Goal: Transaction & Acquisition: Obtain resource

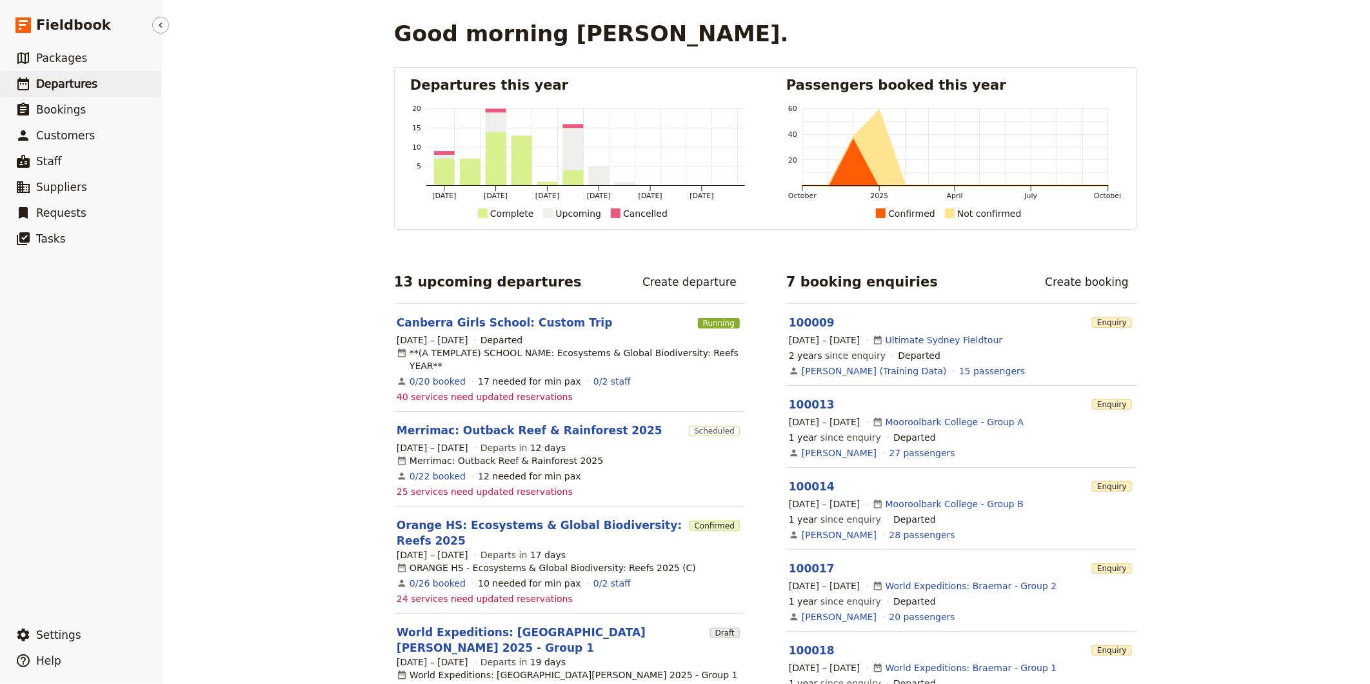
click at [85, 79] on span "Departures" at bounding box center [66, 83] width 61 height 13
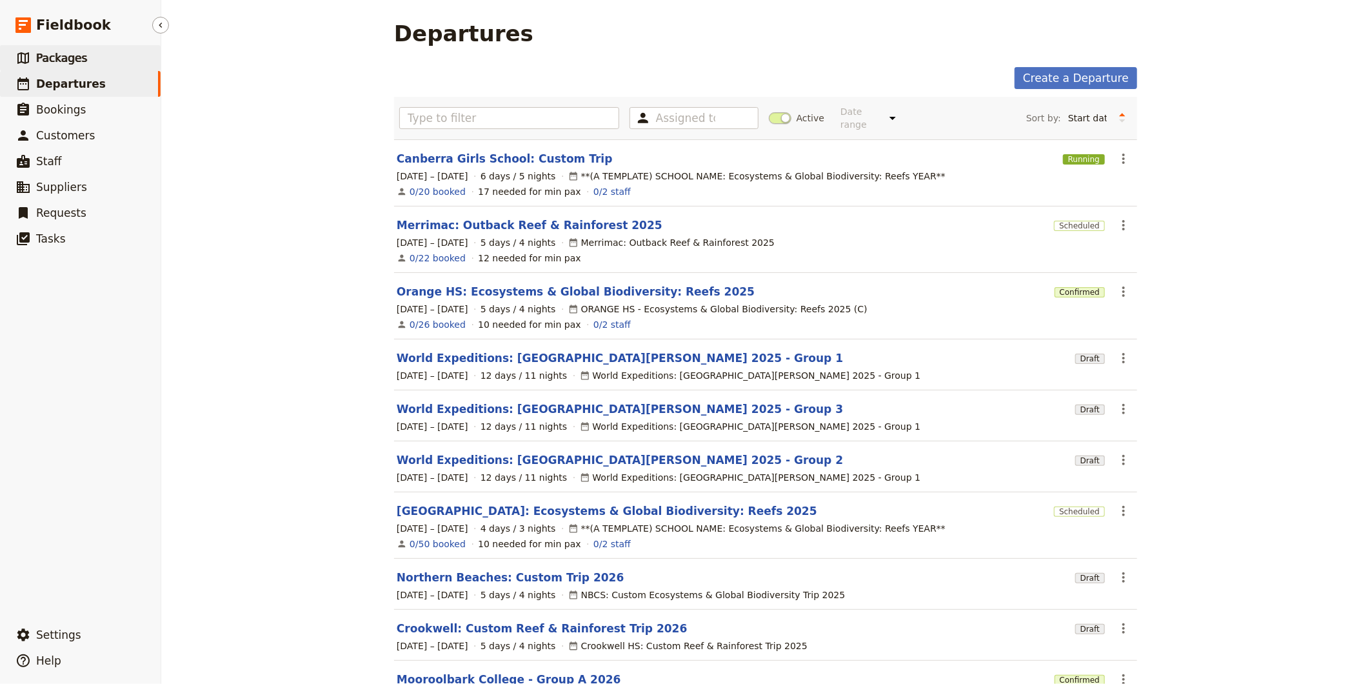
click at [66, 67] on link "​ Packages" at bounding box center [80, 58] width 161 height 26
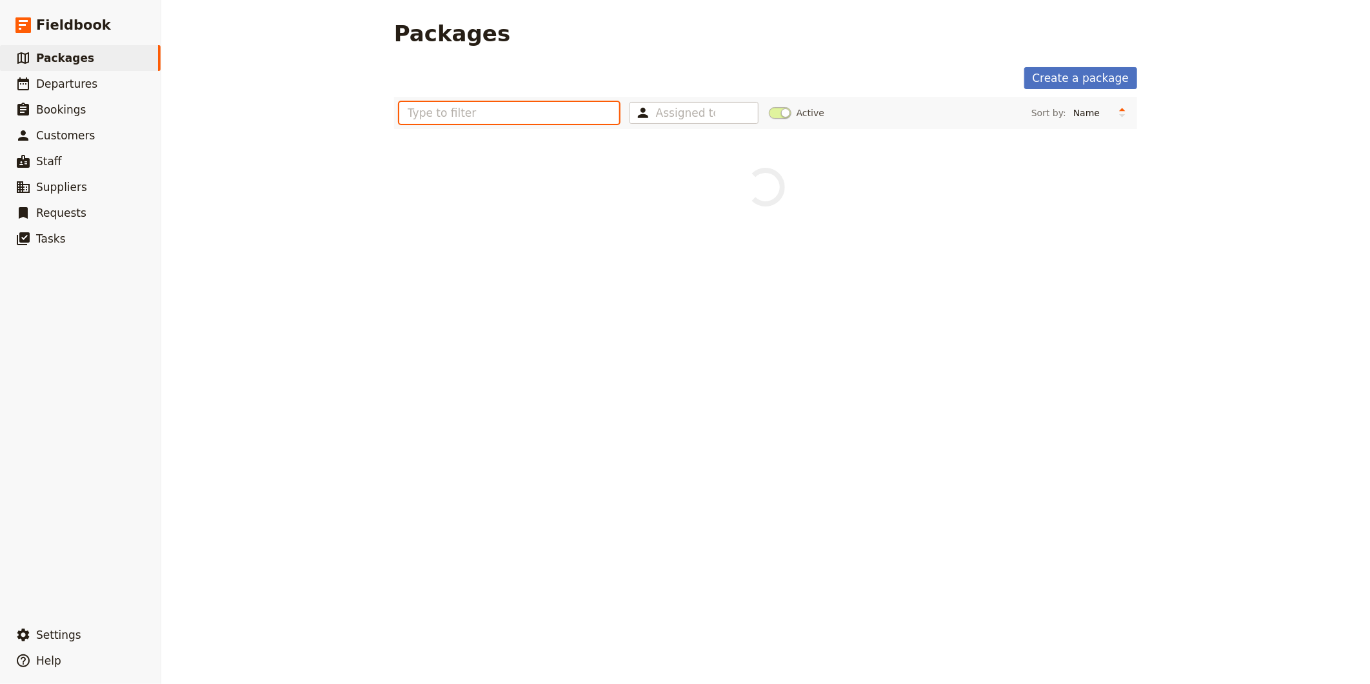
click at [527, 108] on input "text" at bounding box center [509, 113] width 220 height 22
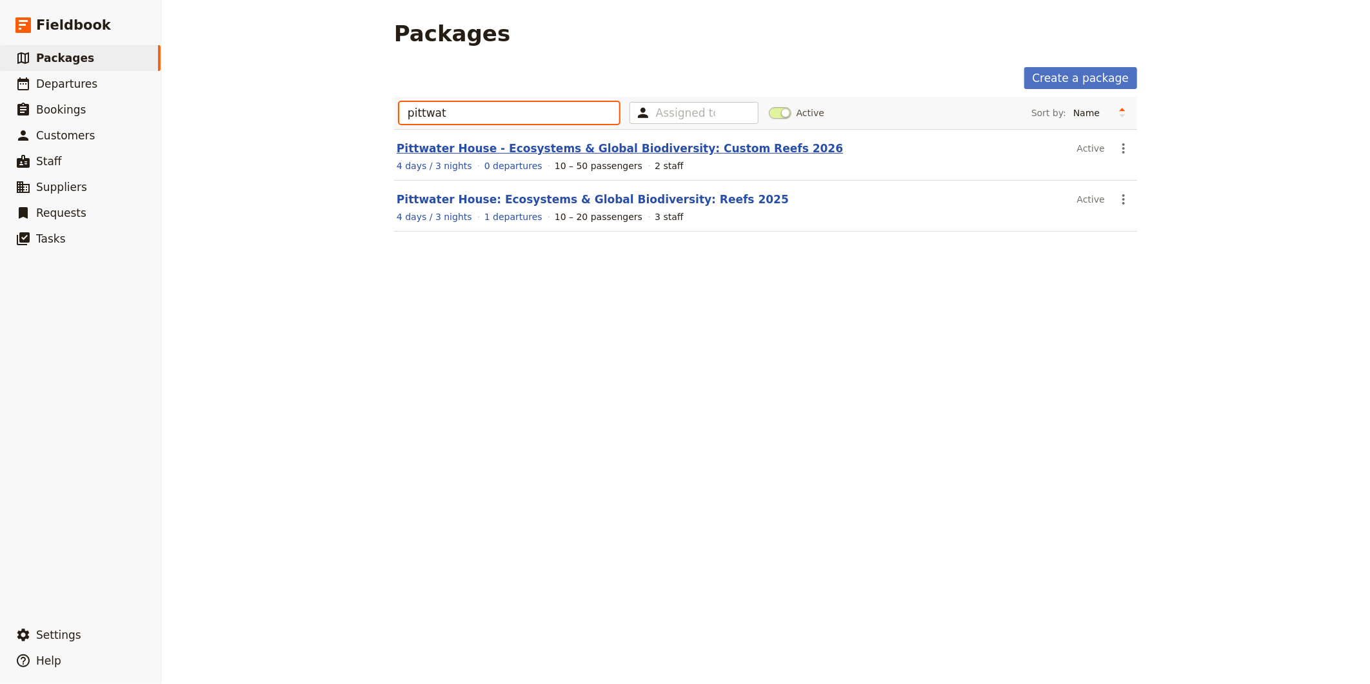
type input "pittwat"
click at [524, 143] on link "Pittwater House - Ecosystems & Global Biodiversity: Custom Reefs 2026" at bounding box center [620, 148] width 446 height 13
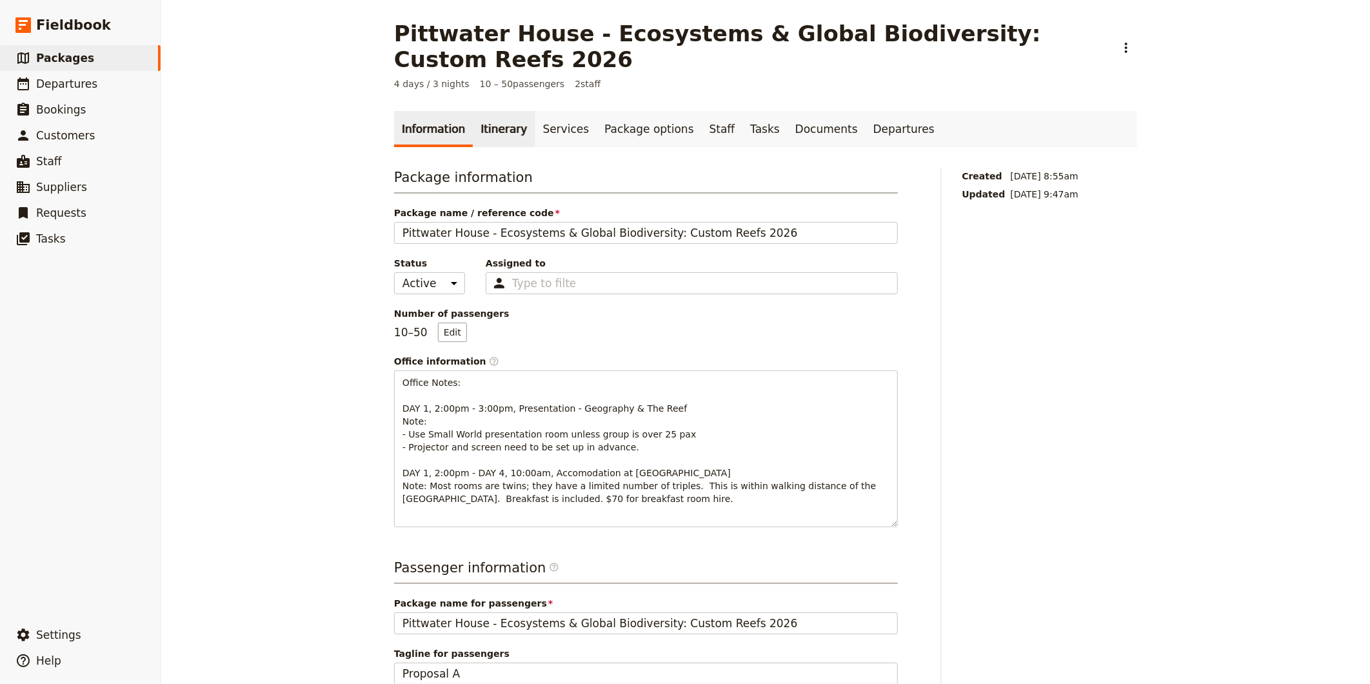
click at [493, 111] on link "Itinerary" at bounding box center [504, 129] width 62 height 36
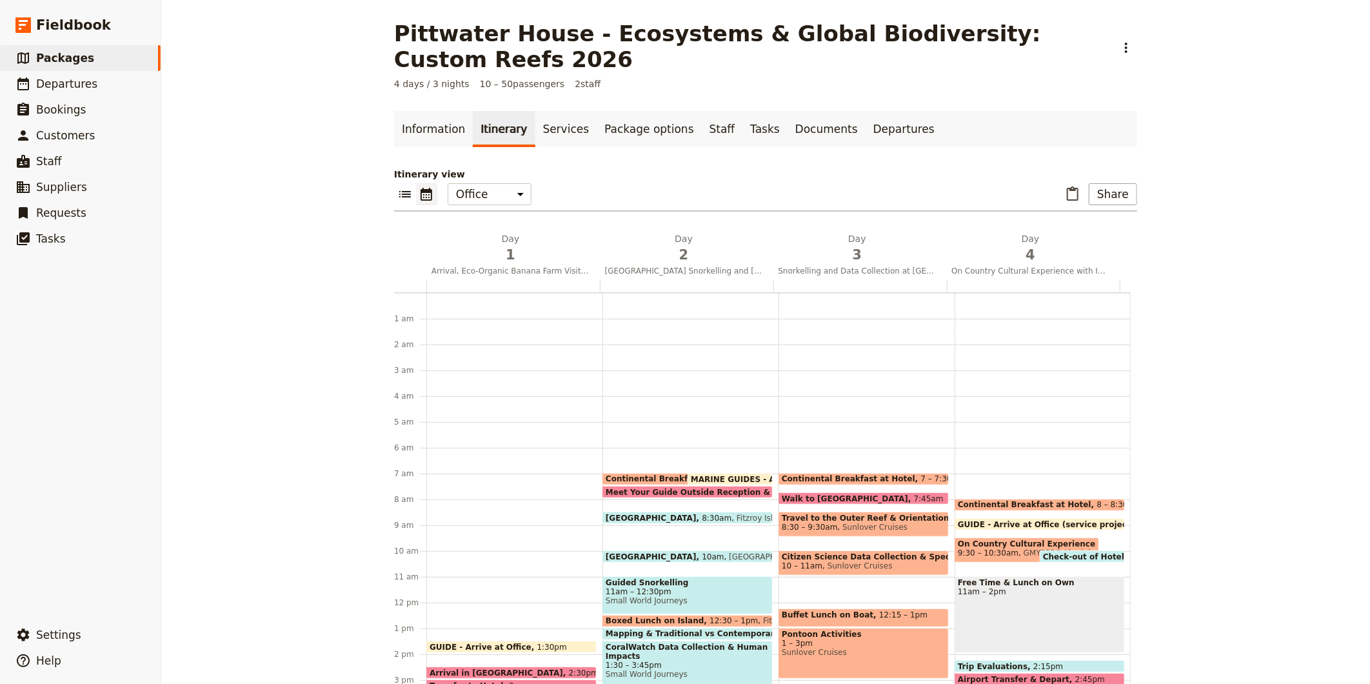
scroll to position [168, 0]
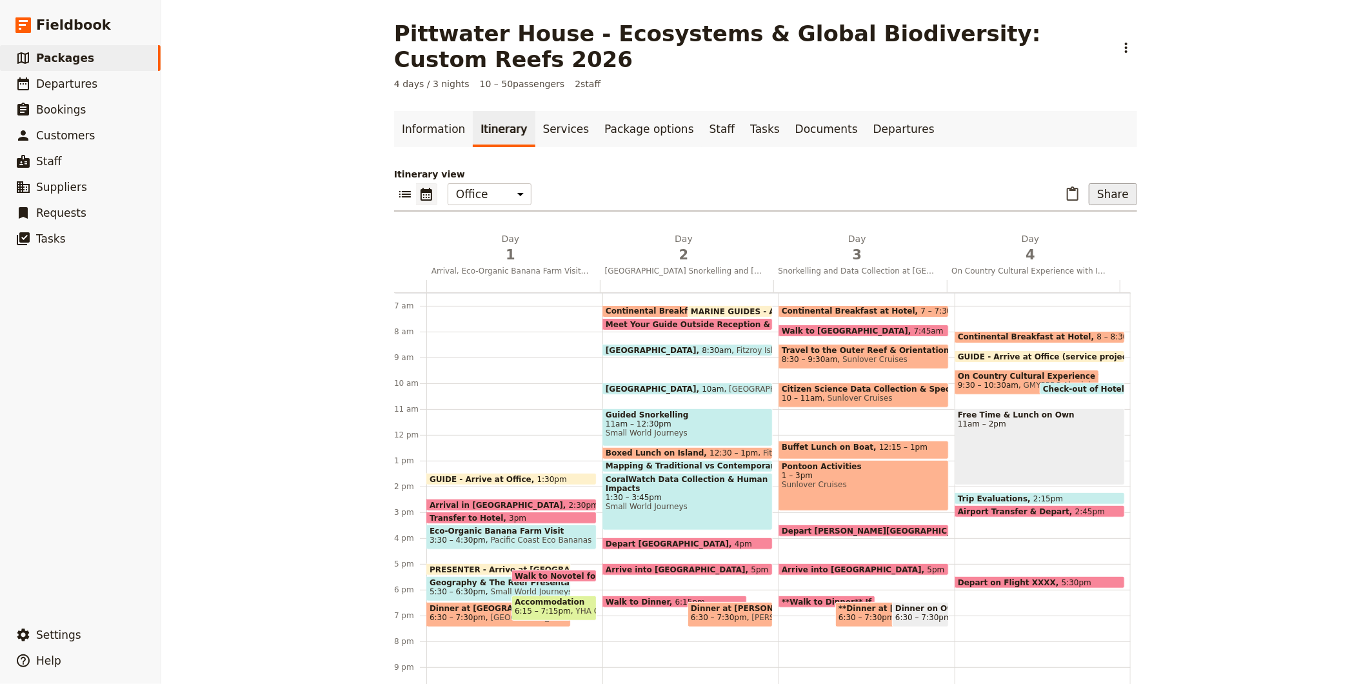
click at [1114, 183] on button "Share" at bounding box center [1112, 194] width 48 height 22
click at [949, 247] on span "Sales Brochure" at bounding box center [924, 250] width 68 height 13
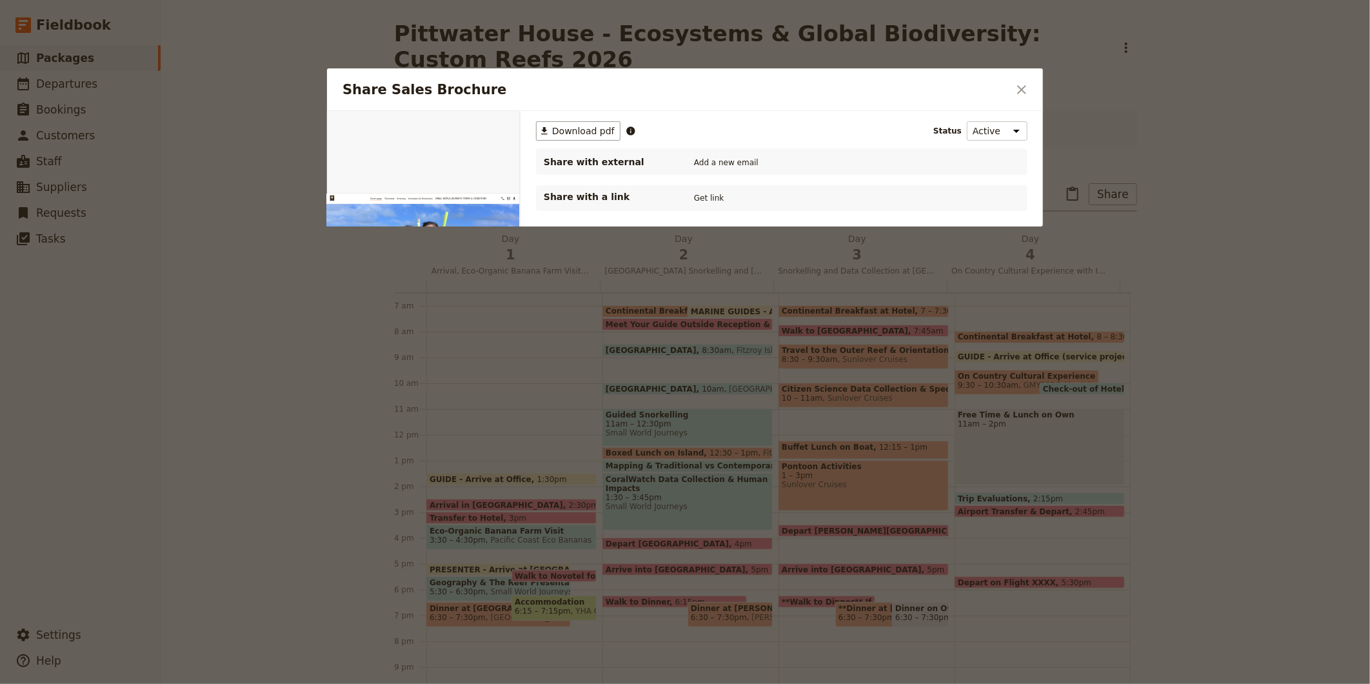
scroll to position [0, 0]
click at [587, 133] on span "Download pdf" at bounding box center [583, 130] width 63 height 13
